Goal: Task Accomplishment & Management: Manage account settings

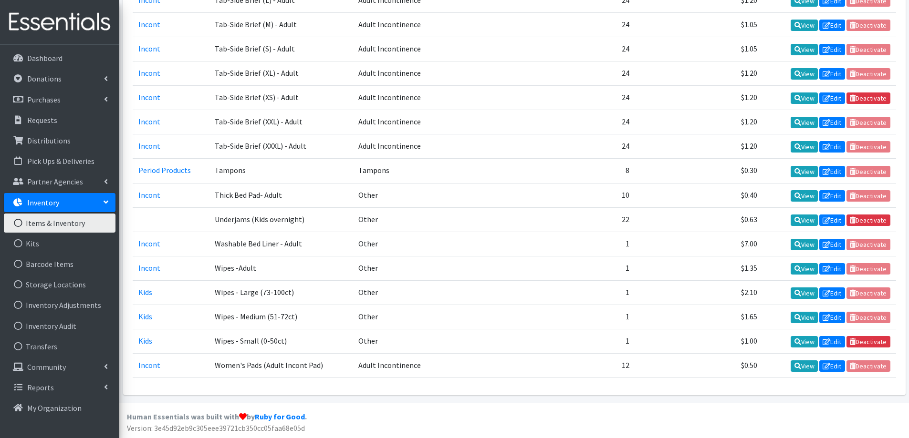
scroll to position [1203, 0]
click at [56, 321] on link "Inventory Audit" at bounding box center [60, 326] width 112 height 19
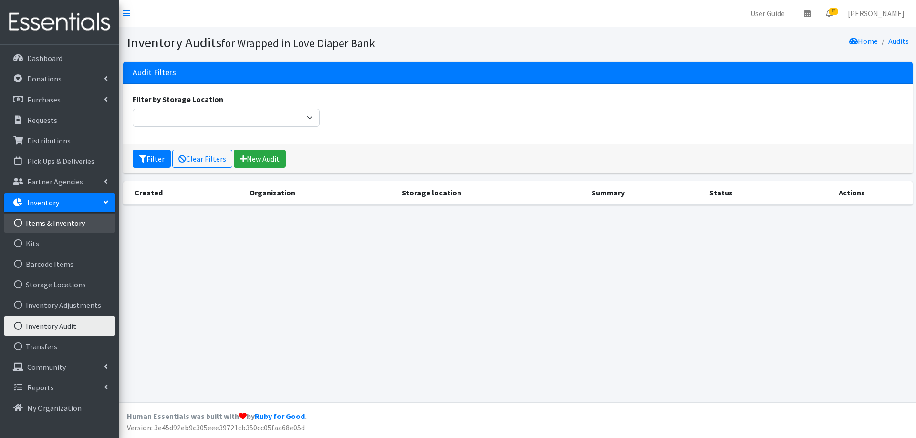
click at [76, 224] on link "Items & Inventory" at bounding box center [60, 223] width 112 height 19
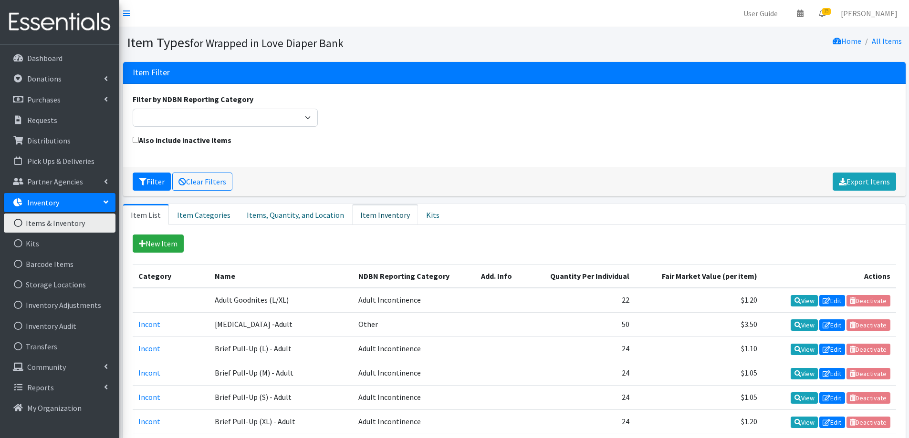
click at [395, 218] on link "Item Inventory" at bounding box center [385, 214] width 66 height 21
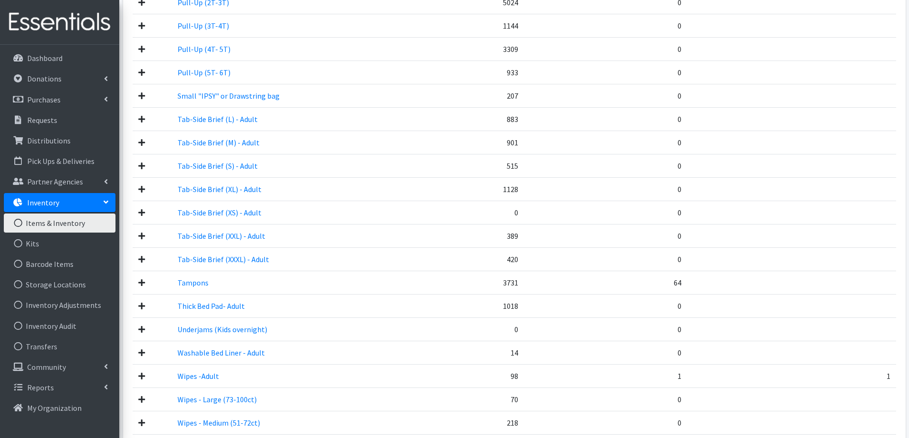
scroll to position [1150, 0]
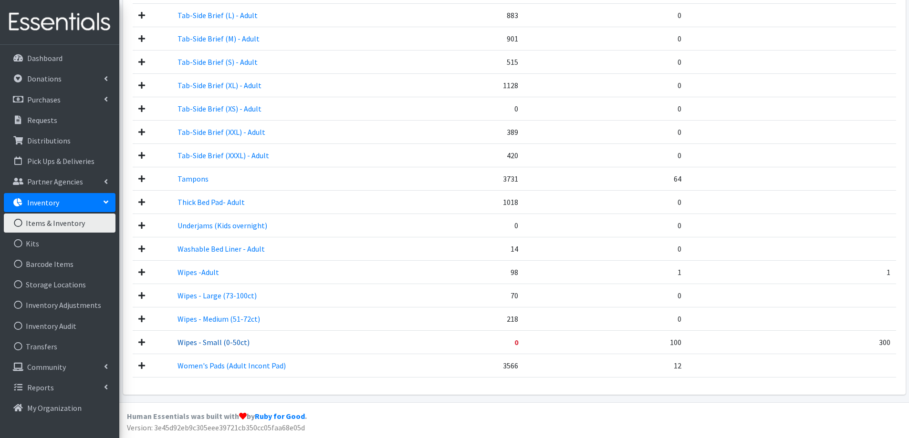
click at [192, 340] on link "Wipes - Small (0-50ct)" at bounding box center [213, 343] width 72 height 10
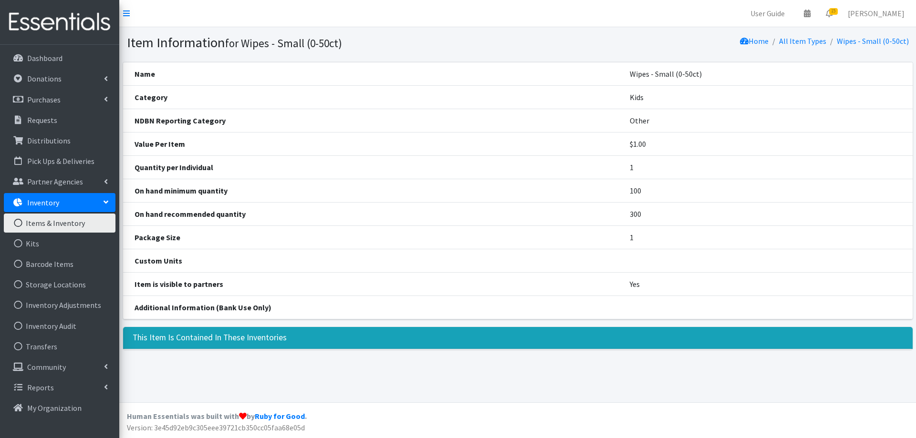
click at [43, 221] on link "Items & Inventory" at bounding box center [60, 223] width 112 height 19
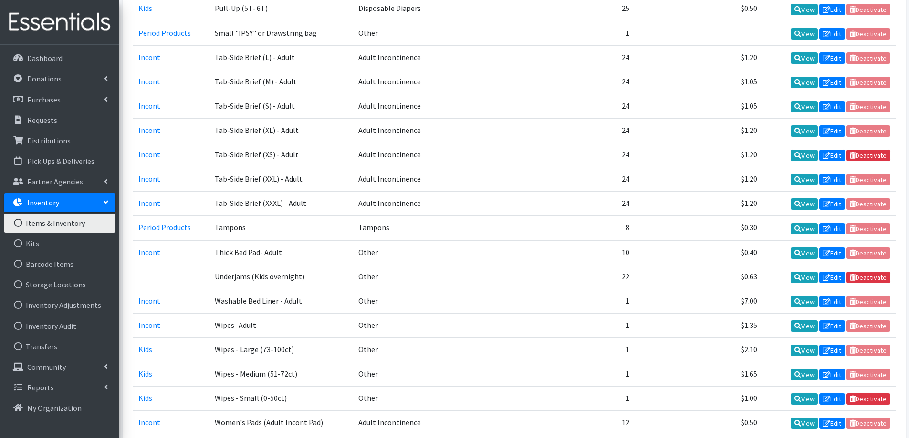
scroll to position [1203, 0]
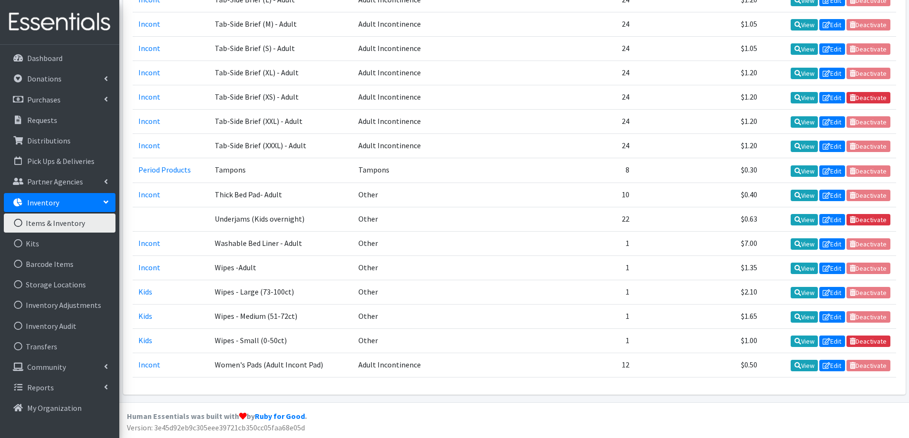
click at [237, 343] on td "Wipes - Small (0-50ct)" at bounding box center [281, 341] width 144 height 24
click at [830, 341] on link "Edit" at bounding box center [832, 341] width 26 height 11
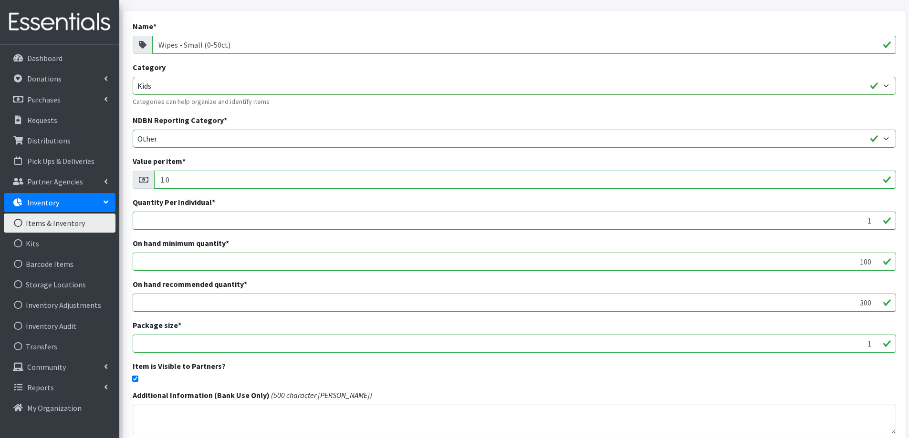
scroll to position [137, 0]
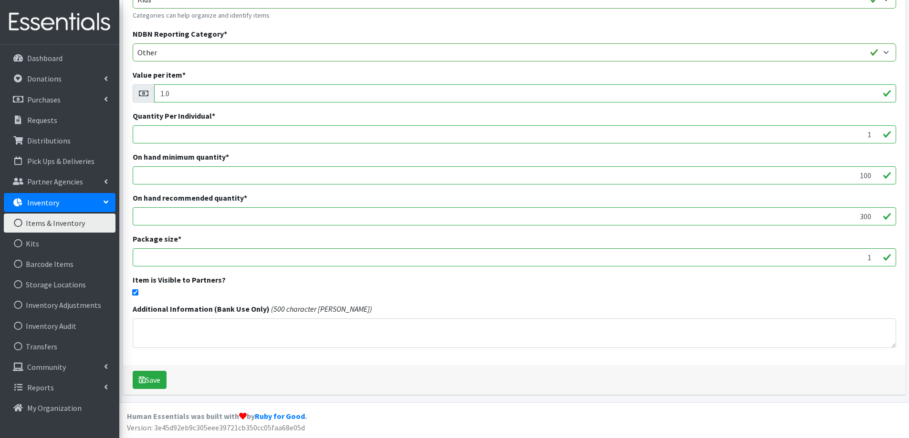
drag, startPoint x: 857, startPoint y: 176, endPoint x: 915, endPoint y: 181, distance: 58.9
click at [908, 181] on html "User Guide 0 Pick-ups remaining this week View Calendar 15 15 Requests 0 Partne…" at bounding box center [454, 151] width 909 height 576
drag, startPoint x: 853, startPoint y: 218, endPoint x: 915, endPoint y: 224, distance: 62.3
click at [908, 224] on html "User Guide 0 Pick-ups remaining this week View Calendar 15 15 Requests 0 Partne…" at bounding box center [454, 151] width 909 height 576
click at [816, 285] on div "Item is Visible to Partners?" at bounding box center [514, 284] width 763 height 21
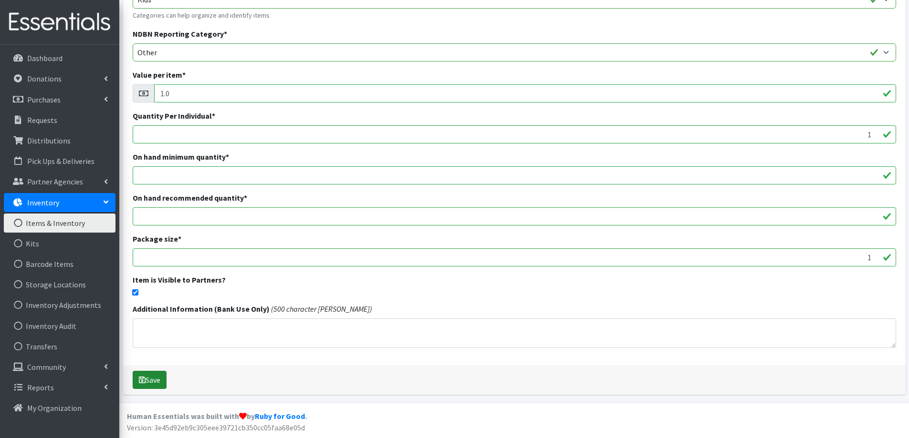
drag, startPoint x: 165, startPoint y: 378, endPoint x: 156, endPoint y: 383, distance: 10.7
click at [162, 380] on button "Save" at bounding box center [150, 380] width 34 height 18
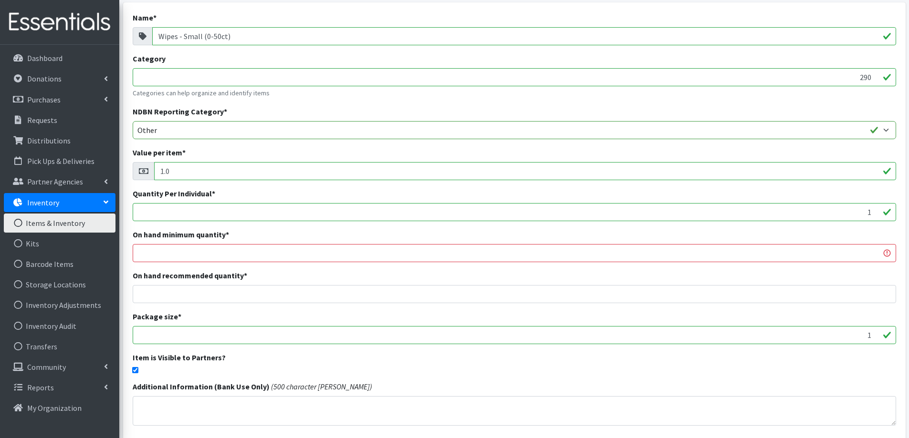
scroll to position [95, 0]
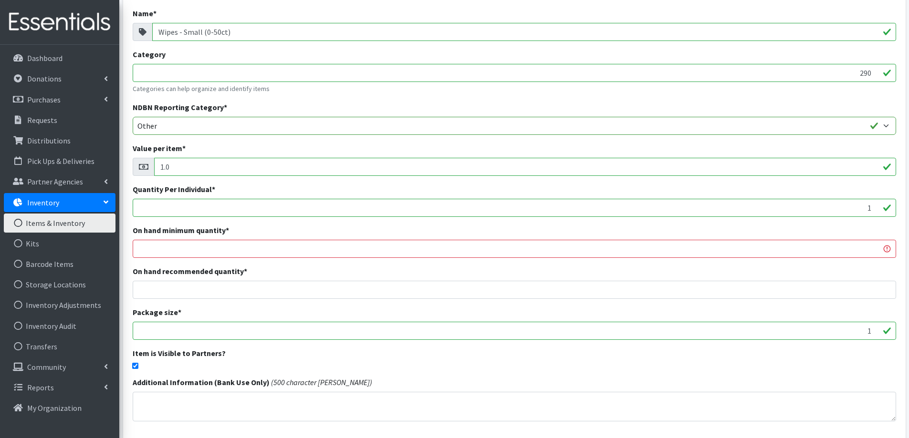
click at [865, 252] on input "number" at bounding box center [514, 249] width 763 height 18
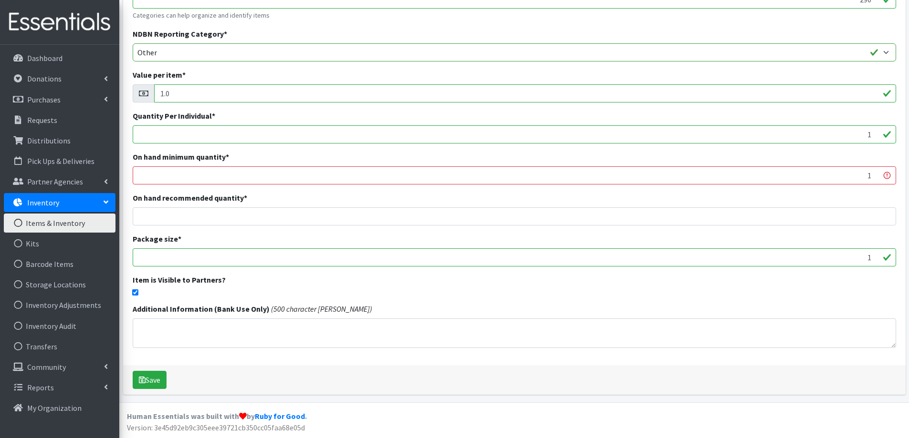
type input "1"
click at [824, 216] on input "number" at bounding box center [514, 217] width 763 height 18
type input "1"
click at [158, 385] on button "Save" at bounding box center [150, 380] width 34 height 18
